Goal: Entertainment & Leisure: Consume media (video, audio)

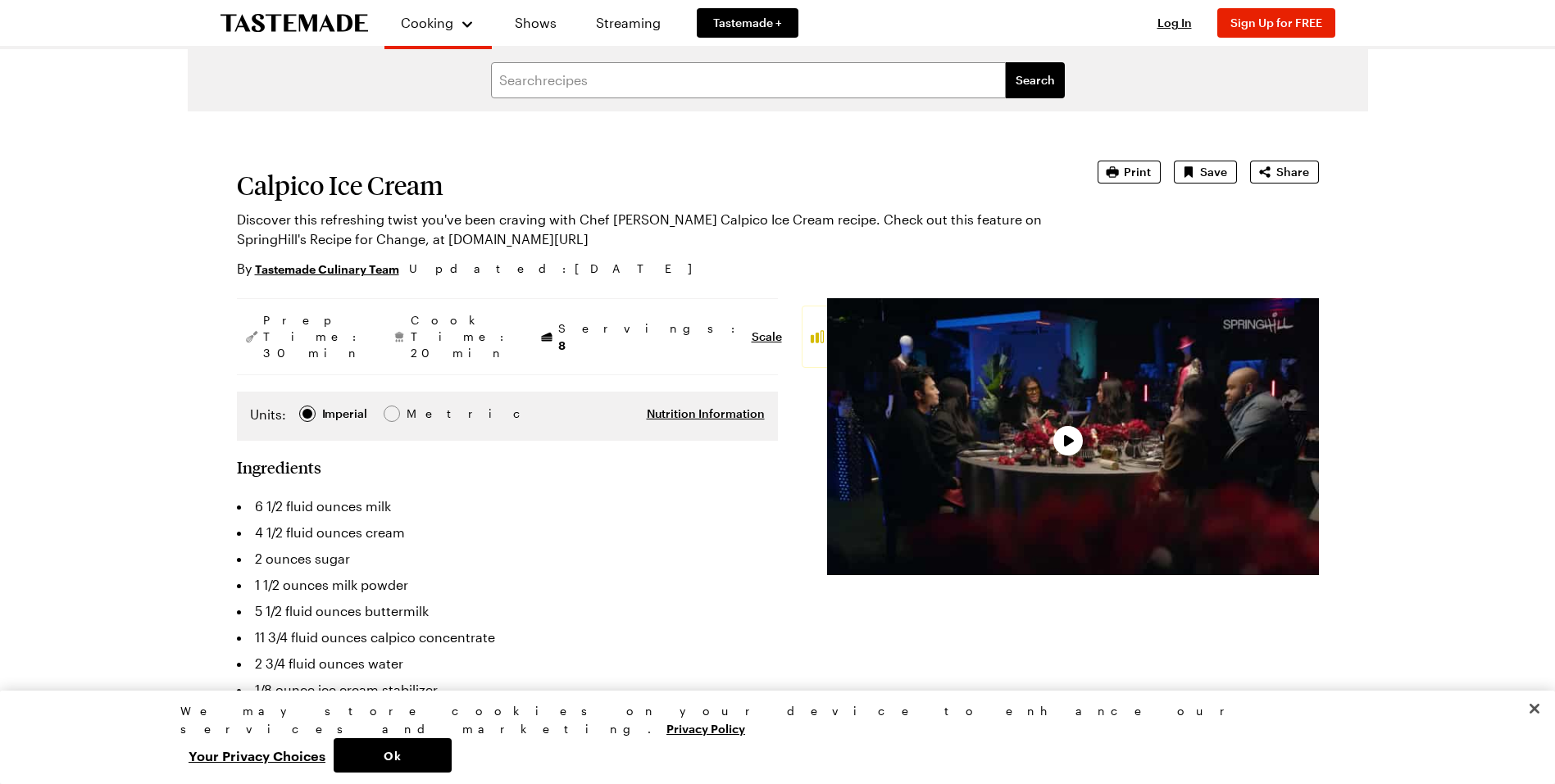
click at [1143, 399] on div "Video Player" at bounding box center [1073, 436] width 492 height 277
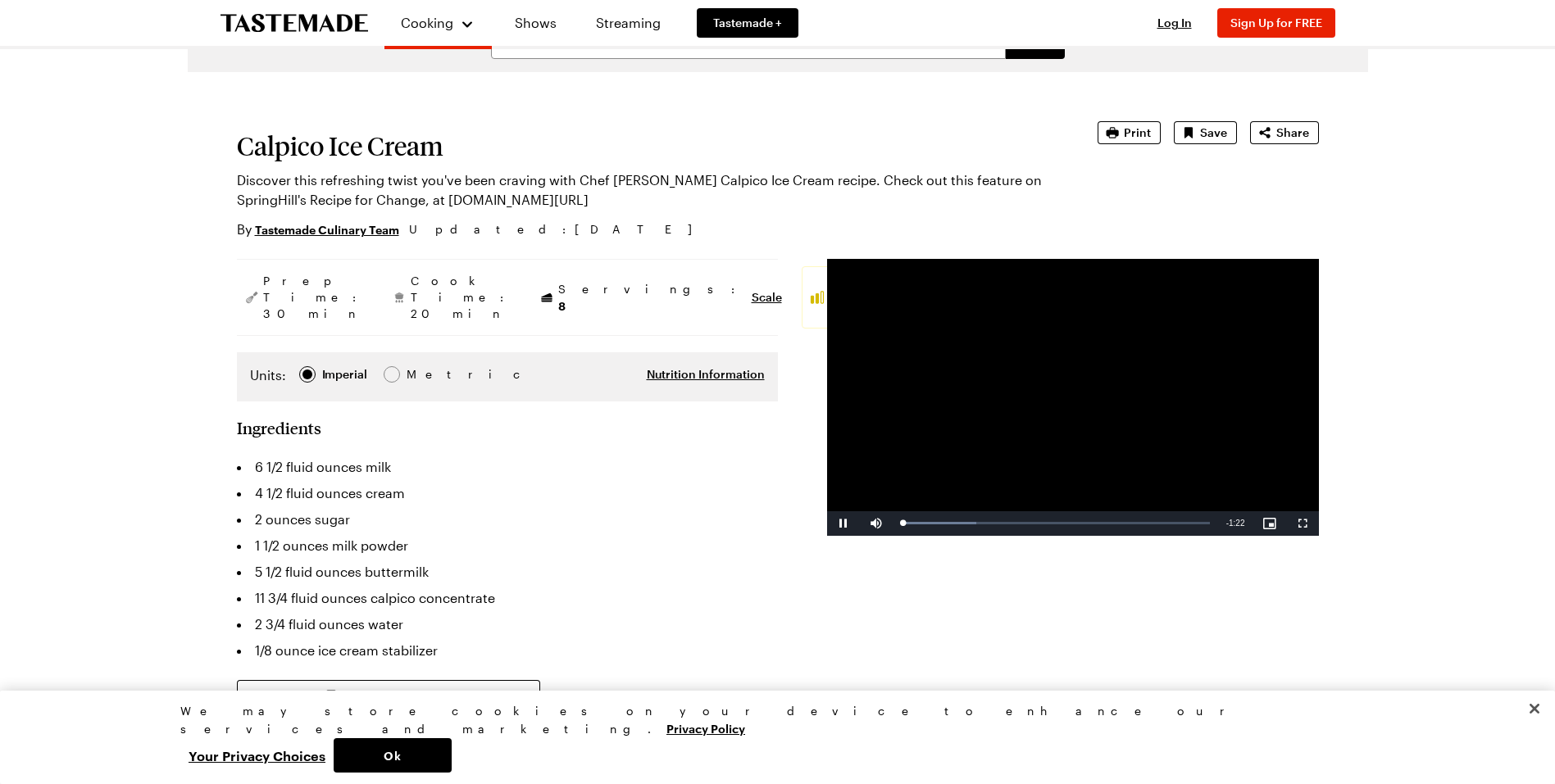
scroll to position [82, 0]
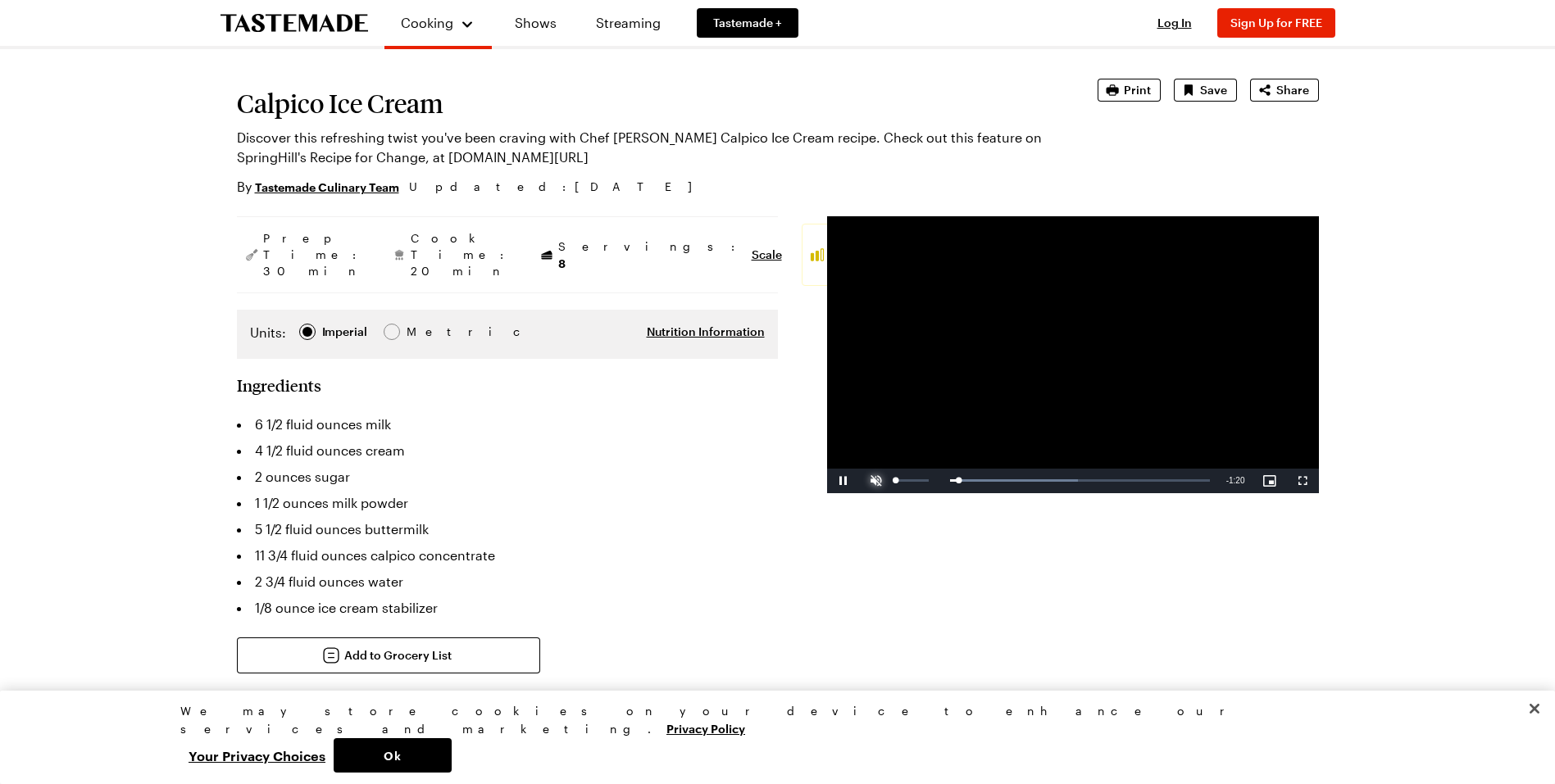
click at [886, 481] on span "Video Player" at bounding box center [877, 481] width 33 height 0
click at [911, 482] on div "49%" at bounding box center [911, 481] width 41 height 24
click at [971, 478] on div "Loaded : 72.78% 0:19 0:11" at bounding box center [1055, 480] width 309 height 4
click at [982, 478] on div "Loaded : 72.78% 0:20 0:18" at bounding box center [1055, 480] width 309 height 4
click at [984, 478] on div "0:22" at bounding box center [942, 480] width 83 height 4
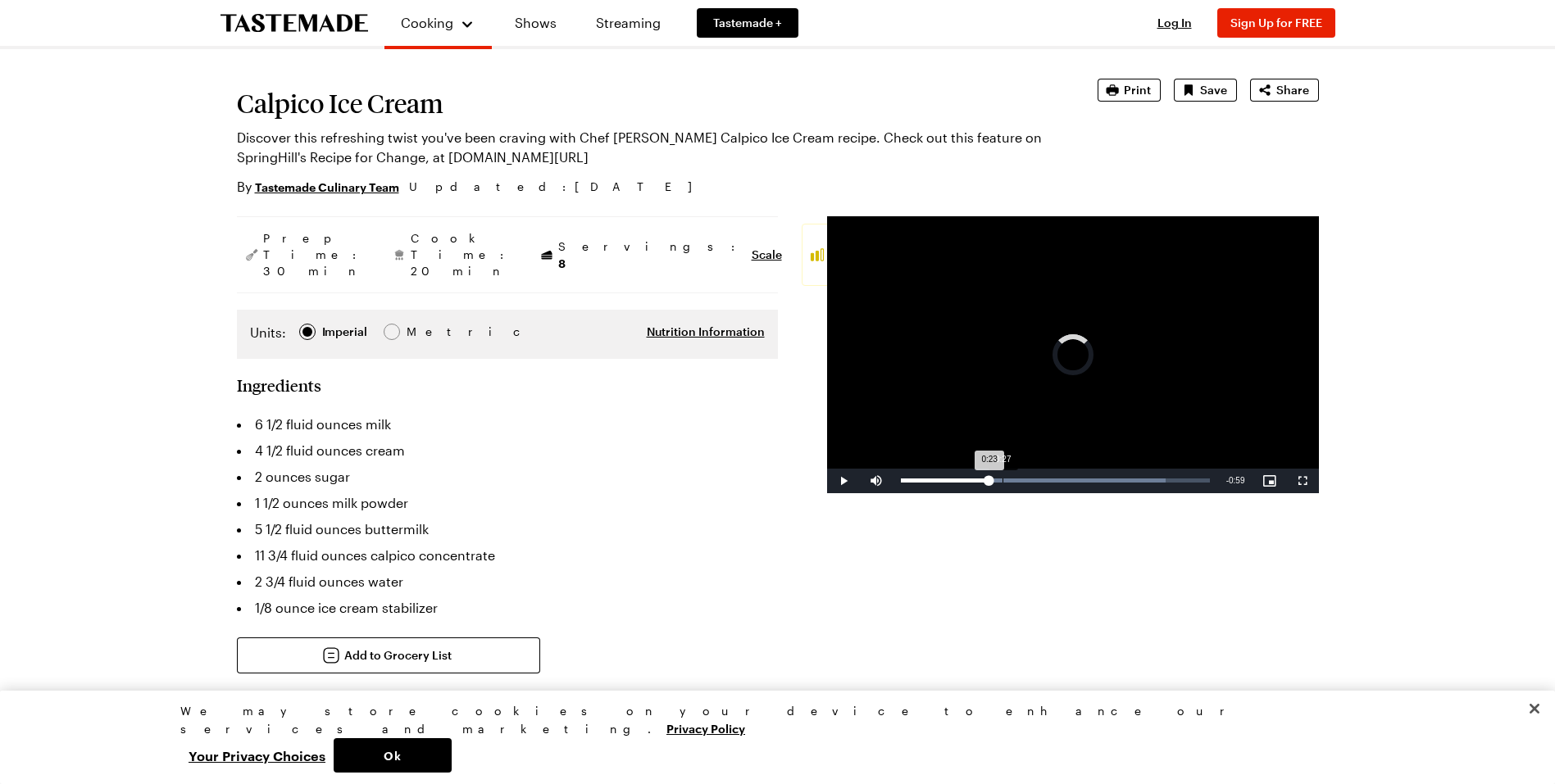
click at [1002, 478] on div "Loaded : 85.78% 0:27 0:23" at bounding box center [1055, 480] width 309 height 4
click at [995, 478] on div "0:27" at bounding box center [948, 480] width 95 height 4
click at [991, 478] on div "0:25" at bounding box center [948, 480] width 95 height 4
click at [644, 437] on li "4 1/2 fluid ounces cream" at bounding box center [507, 450] width 541 height 26
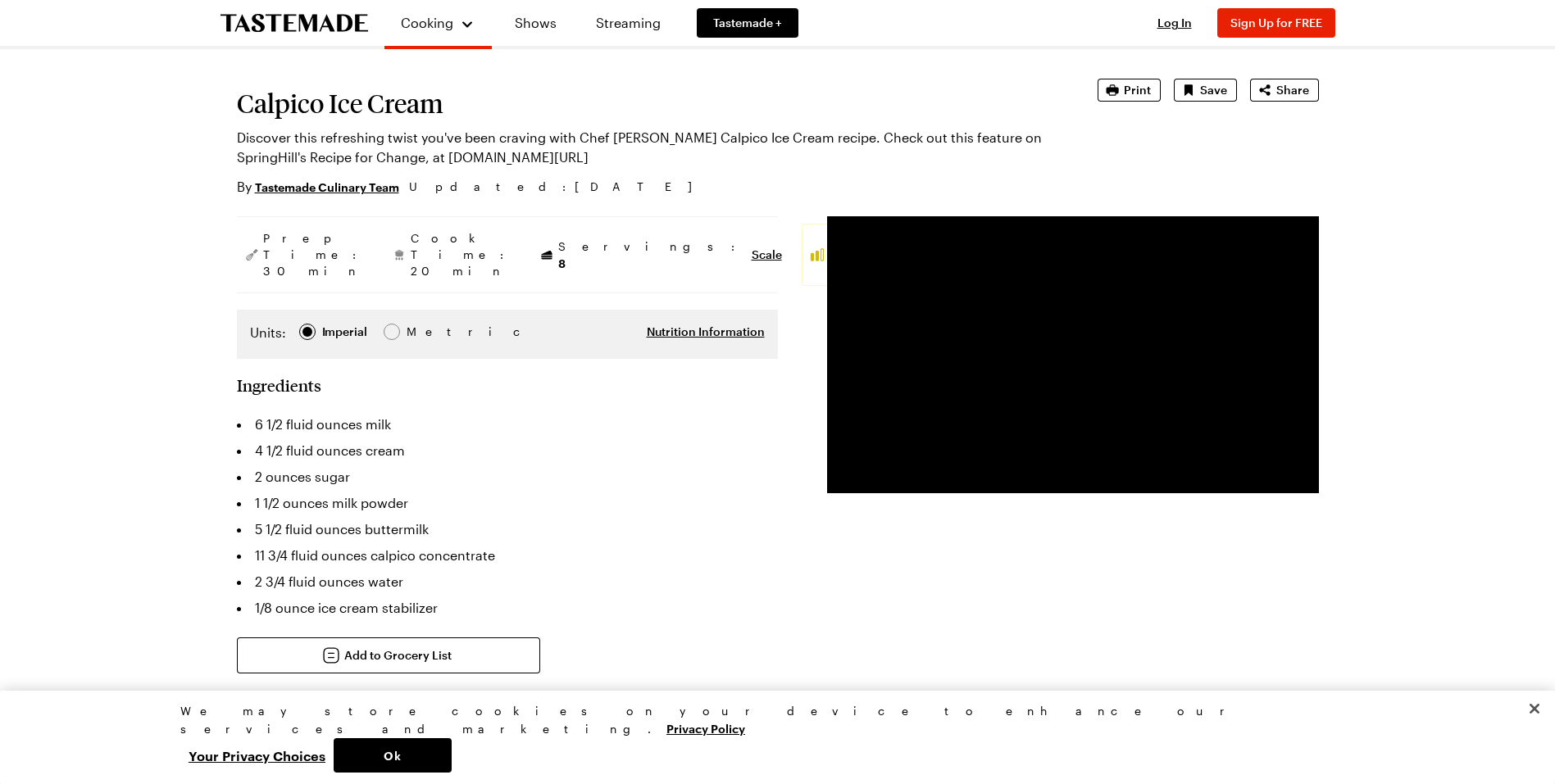
click at [621, 463] on li "2 ounces sugar" at bounding box center [507, 476] width 541 height 26
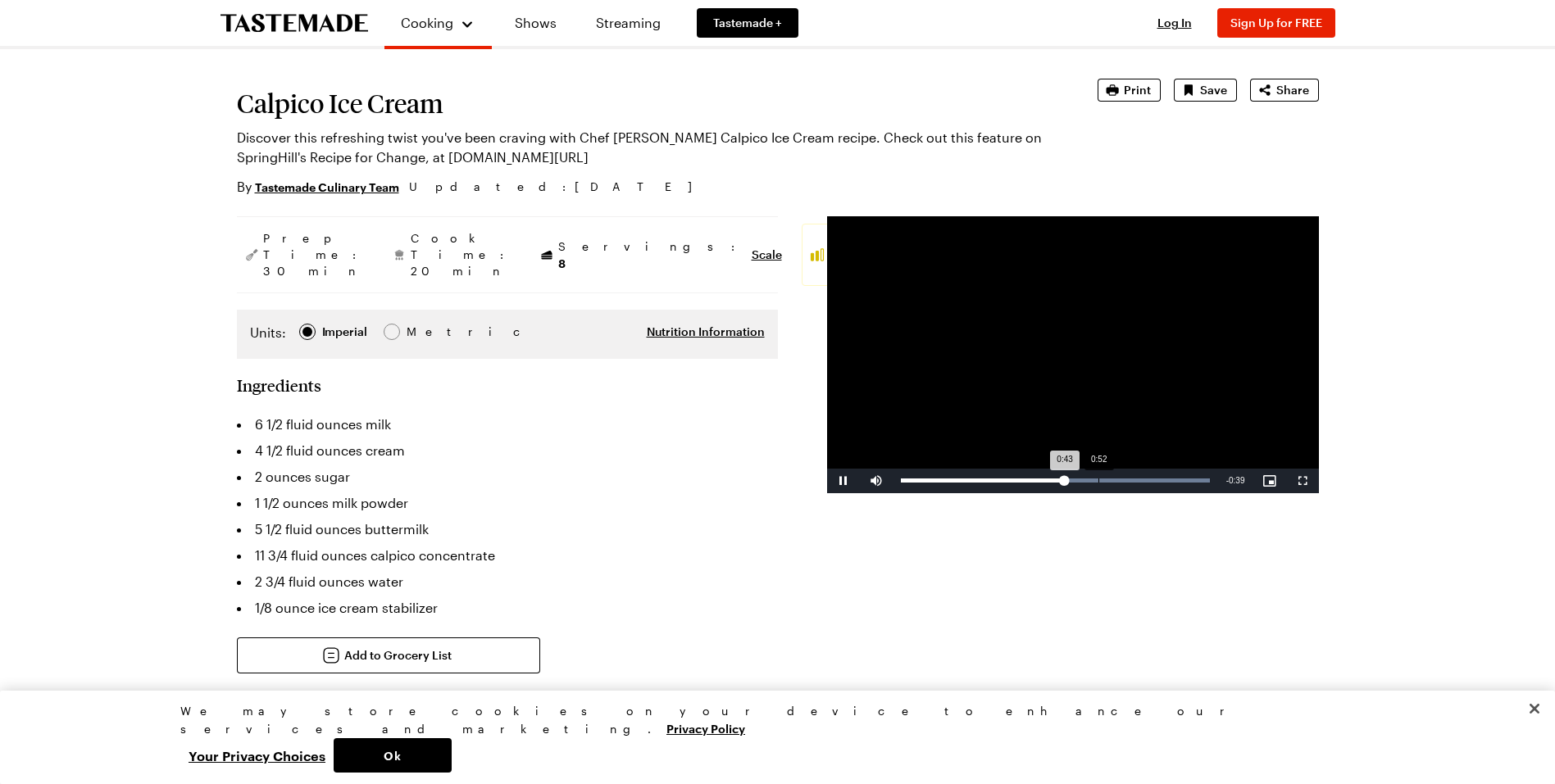
click at [1098, 482] on div "Loaded : 100.00% 0:52 0:43" at bounding box center [1055, 481] width 325 height 24
click at [1127, 482] on div "Loaded : 100.00% 0:52 0:52" at bounding box center [1055, 481] width 325 height 24
click at [1157, 483] on div "Loaded : 100.00% 1:08 1:00" at bounding box center [1055, 481] width 325 height 24
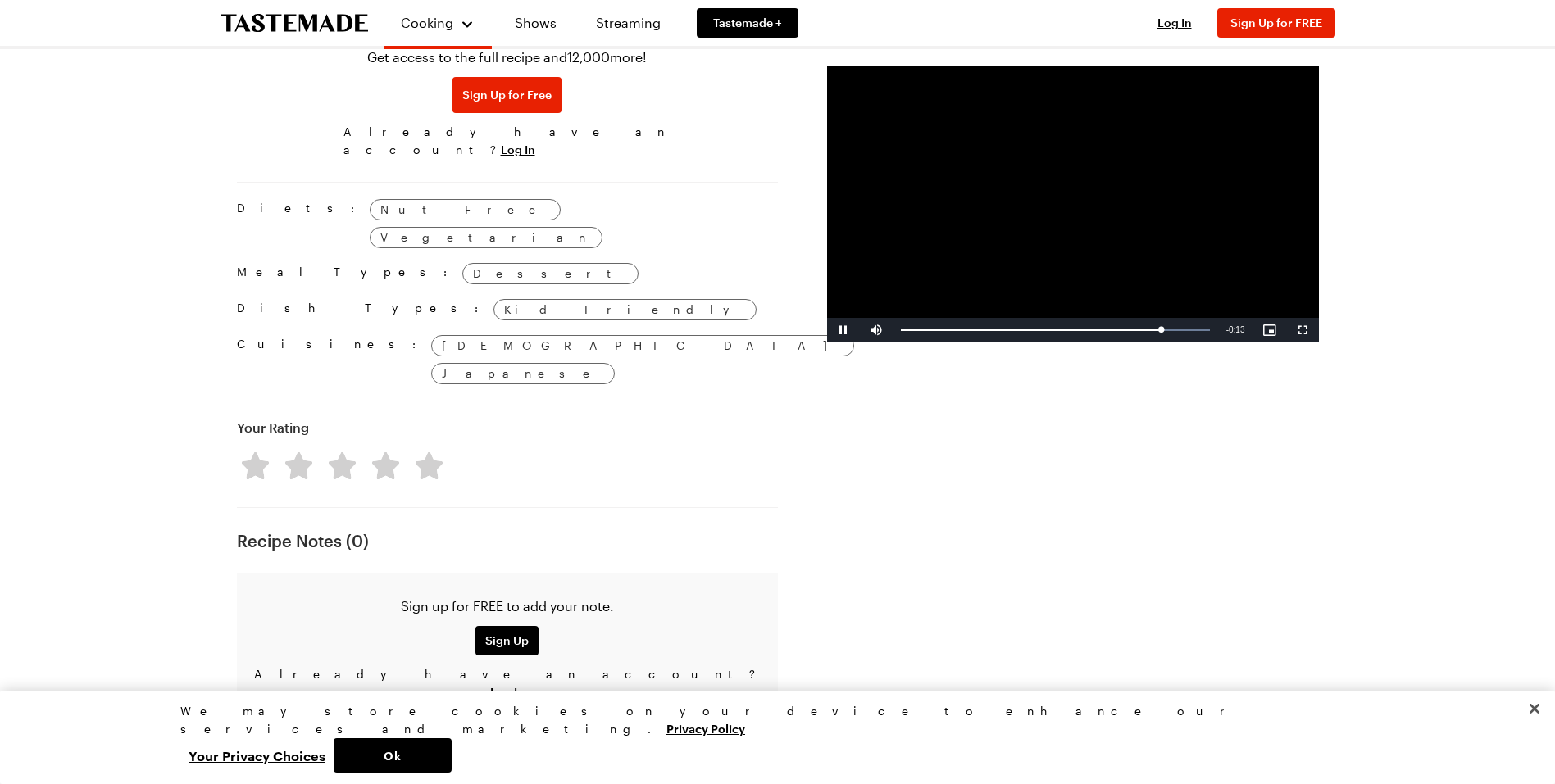
scroll to position [983, 0]
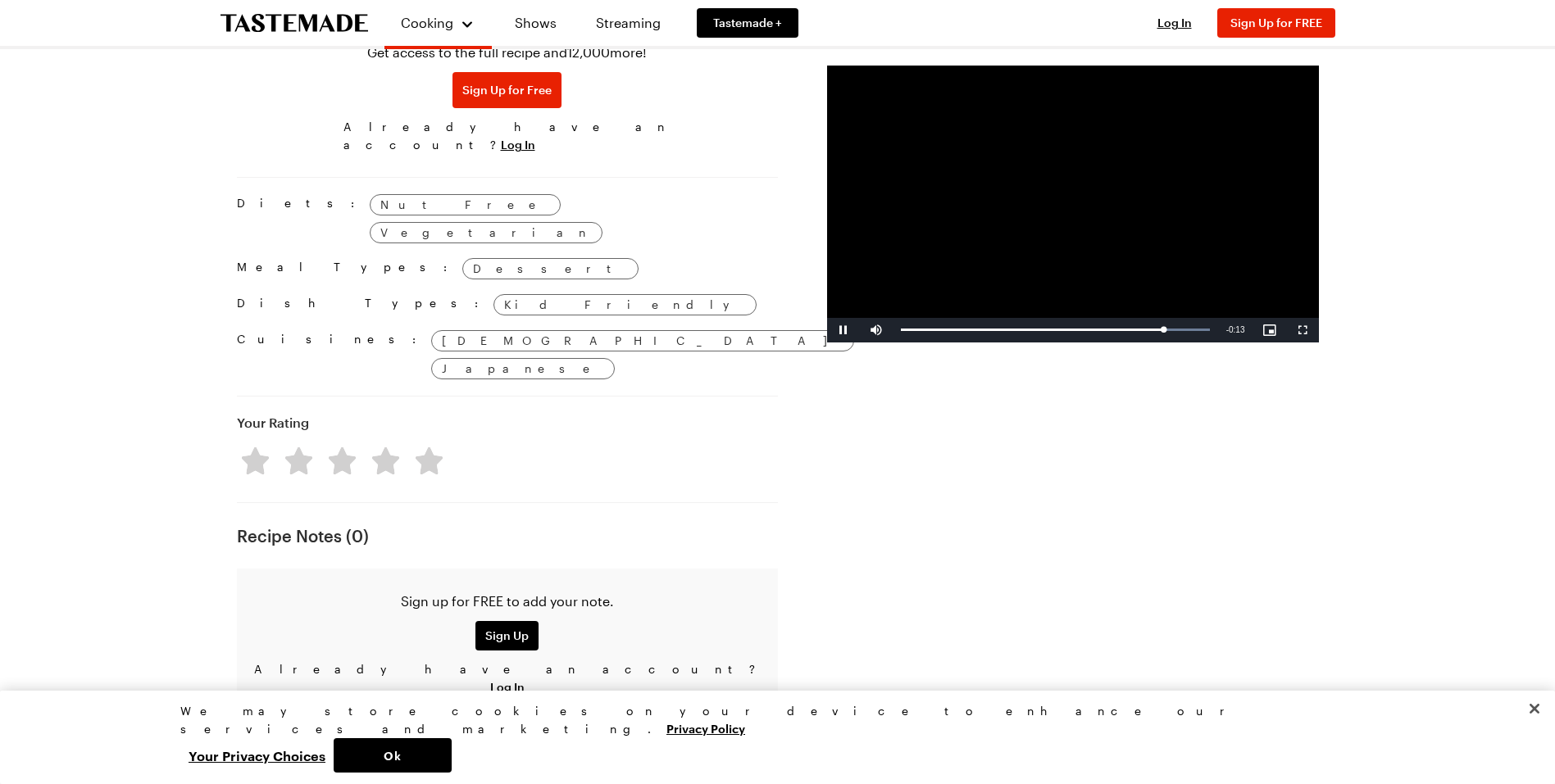
click at [930, 294] on video "Video Player" at bounding box center [1073, 203] width 492 height 277
